Goal: Task Accomplishment & Management: Use online tool/utility

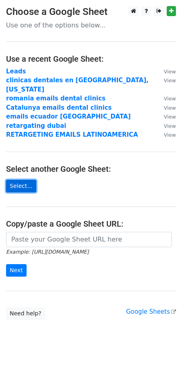
click at [28, 180] on link "Select..." at bounding box center [21, 186] width 30 height 13
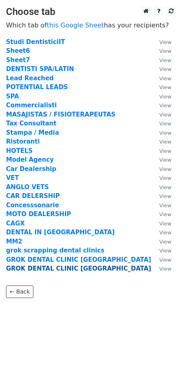
click at [42, 267] on strong "GROK DENTAL CLINIC [GEOGRAPHIC_DATA]" at bounding box center [78, 268] width 145 height 7
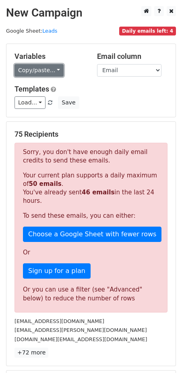
click at [48, 68] on link "Copy/paste..." at bounding box center [39, 70] width 49 height 13
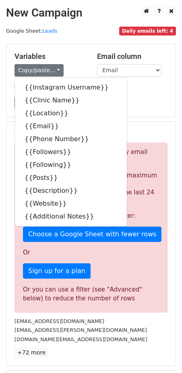
click at [81, 63] on div "Variables Copy/paste... {{Instagram Username}} {{Clinic Name}} {{Location}} {{E…" at bounding box center [49, 64] width 83 height 25
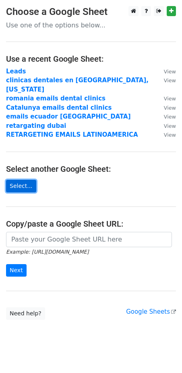
click at [25, 180] on link "Select..." at bounding box center [21, 186] width 30 height 13
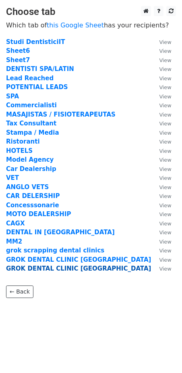
click at [48, 267] on strong "GROK DENTAL CLINIC [GEOGRAPHIC_DATA]" at bounding box center [78, 268] width 145 height 7
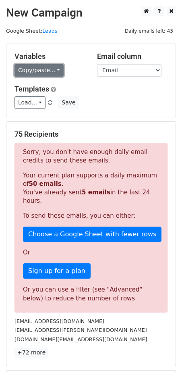
click at [32, 69] on link "Copy/paste..." at bounding box center [39, 70] width 49 height 13
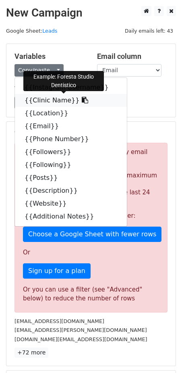
click at [37, 99] on link "{{Clinic Name}}" at bounding box center [71, 100] width 112 height 13
